Goal: Task Accomplishment & Management: Manage account settings

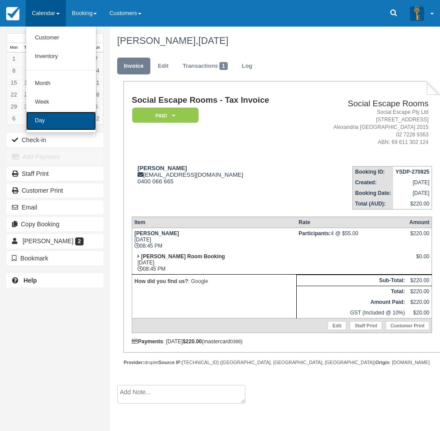
click at [49, 125] on link "Day" at bounding box center [61, 121] width 70 height 19
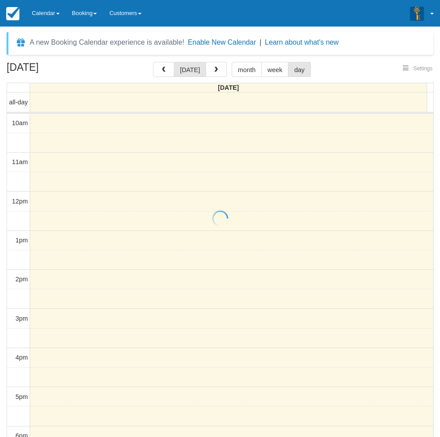
select select
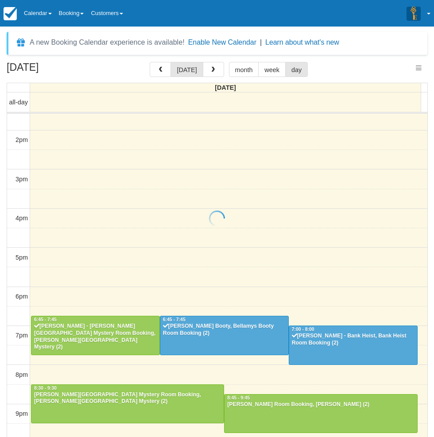
select select
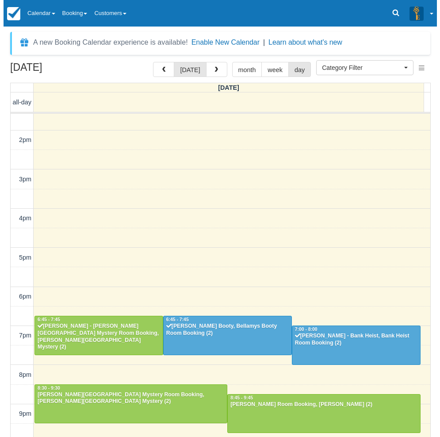
scroll to position [139, 0]
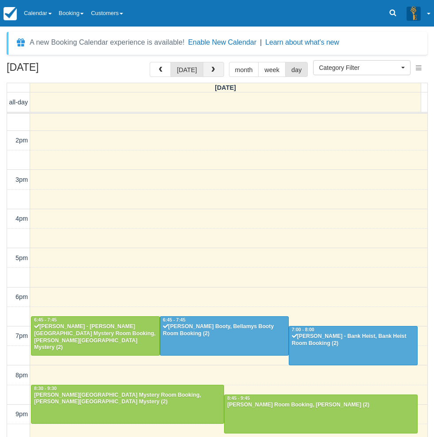
click at [221, 70] on button "button" at bounding box center [213, 69] width 21 height 15
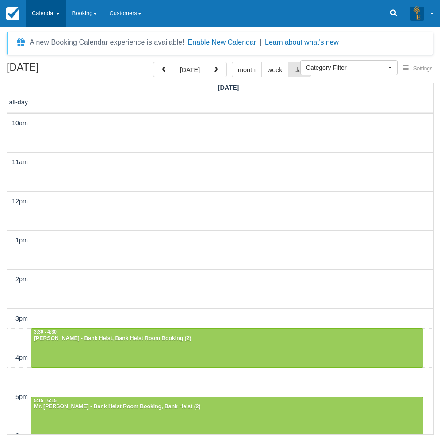
click at [34, 12] on link "Calendar" at bounding box center [46, 13] width 40 height 27
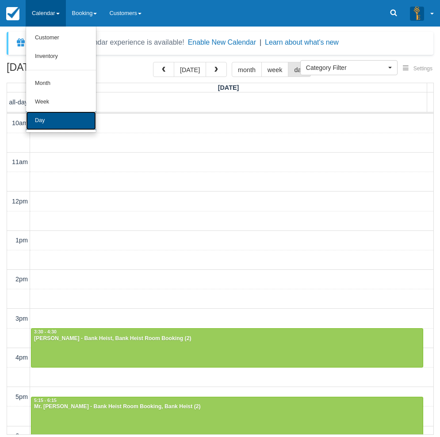
click at [41, 121] on link "Day" at bounding box center [61, 121] width 70 height 19
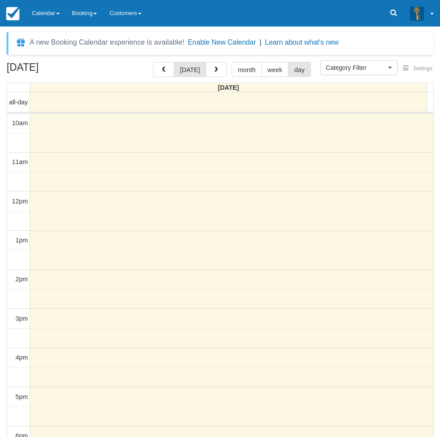
select select
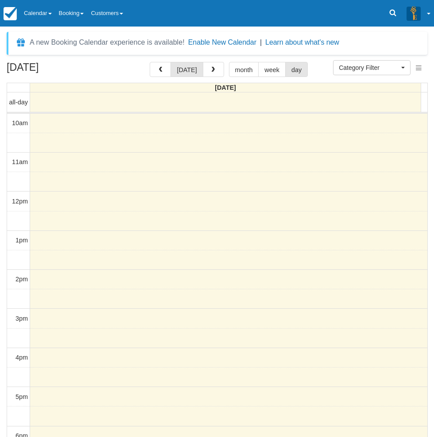
scroll to position [139, 0]
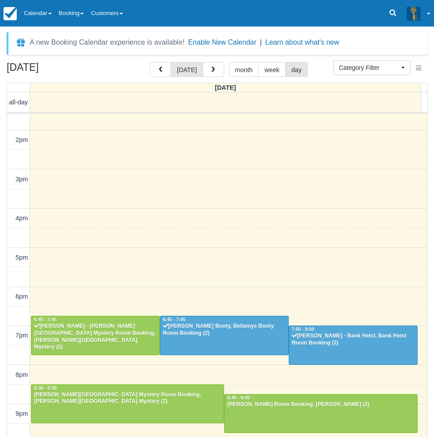
click at [4, 143] on div "[DATE] [DATE] month week day [DATE] all-day 10am 11am 12pm 1pm 2pm 3pm 4pm 5pm …" at bounding box center [217, 262] width 434 height 401
